Goal: Navigation & Orientation: Find specific page/section

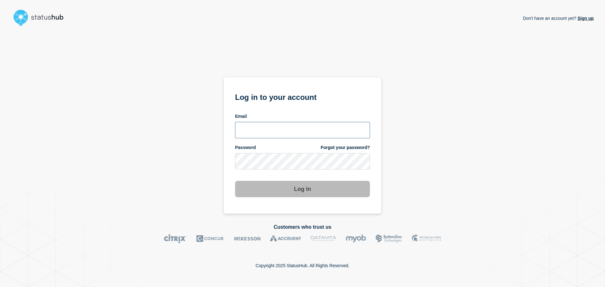
type input "[EMAIL_ADDRESS][DOMAIN_NAME]"
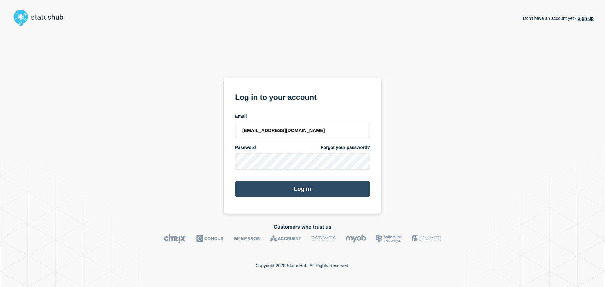
click at [325, 192] on button "Log in" at bounding box center [302, 189] width 135 height 16
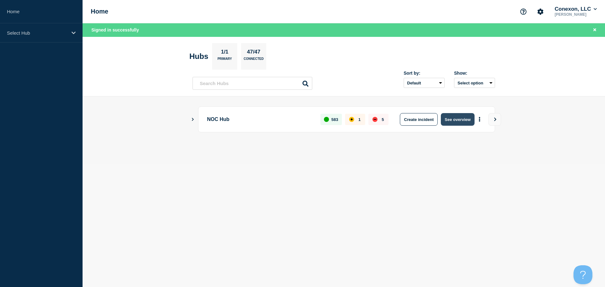
click at [469, 119] on button "See overview" at bounding box center [456, 119] width 33 height 13
